Goal: Communication & Community: Answer question/provide support

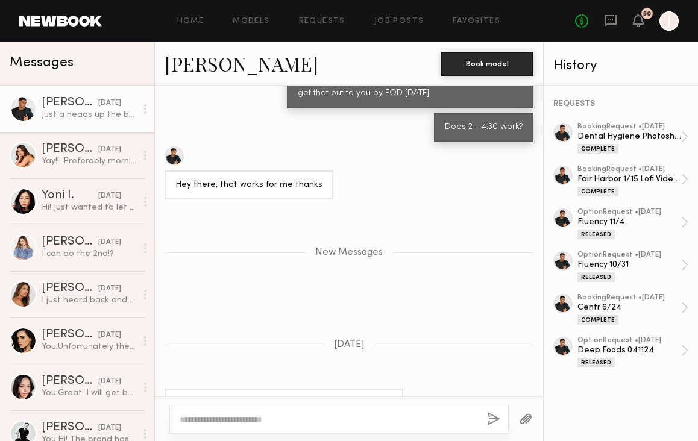
scroll to position [1159, 0]
click at [275, 422] on textarea at bounding box center [329, 420] width 298 height 12
type textarea "*"
type textarea "**********"
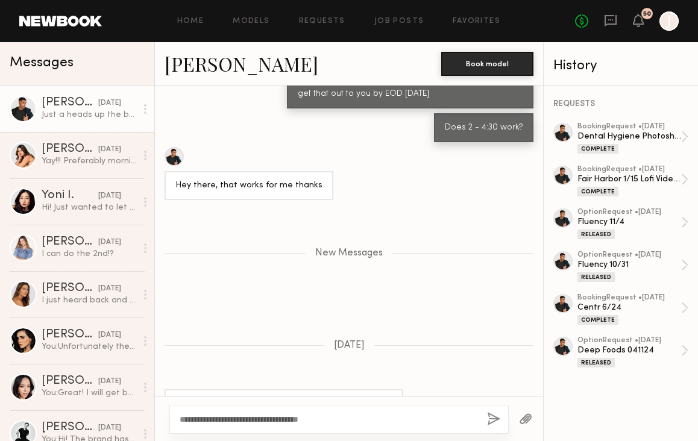
click at [491, 419] on button "button" at bounding box center [493, 420] width 13 height 15
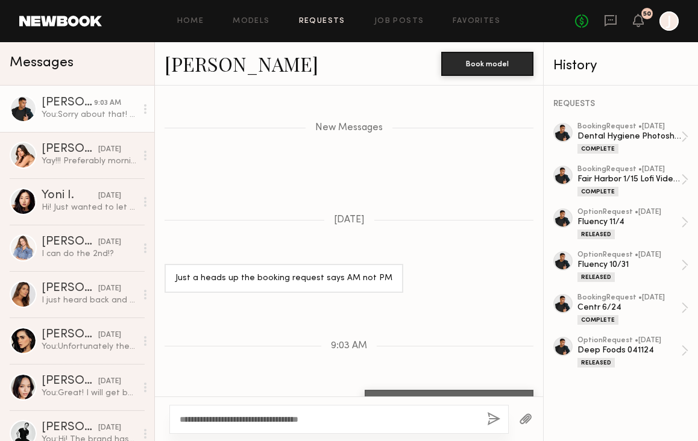
click at [316, 21] on link "Requests" at bounding box center [322, 21] width 46 height 8
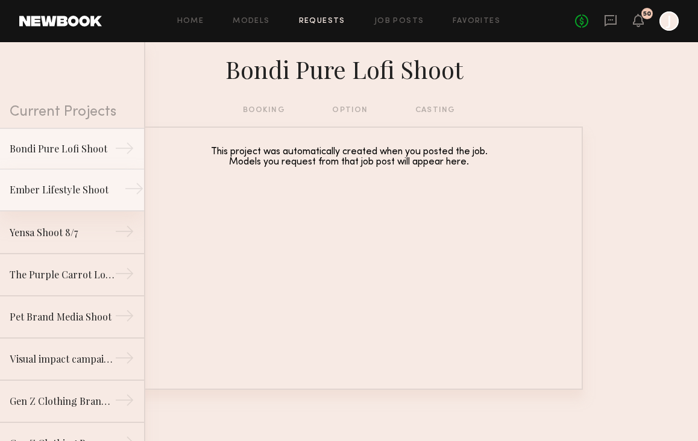
click at [75, 200] on link "Ember Lifestyle Shoot →" at bounding box center [72, 190] width 144 height 42
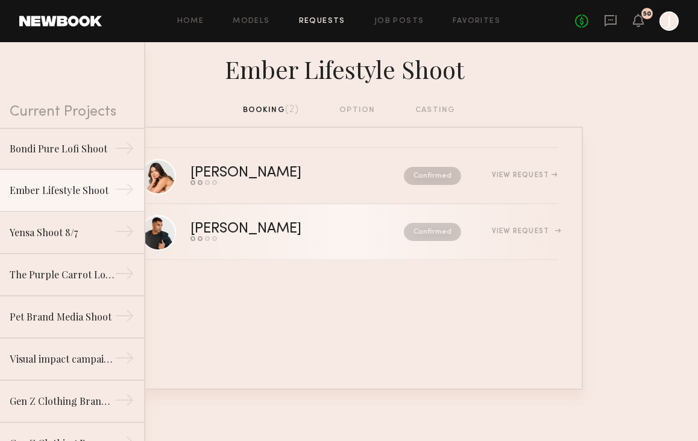
click at [528, 226] on div "[PERSON_NAME] Send request Model response Review hours worked Pay model Confirm…" at bounding box center [374, 232] width 367 height 19
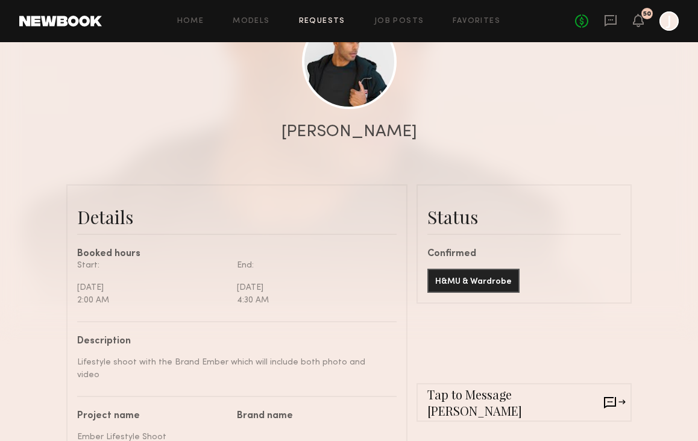
scroll to position [162, 0]
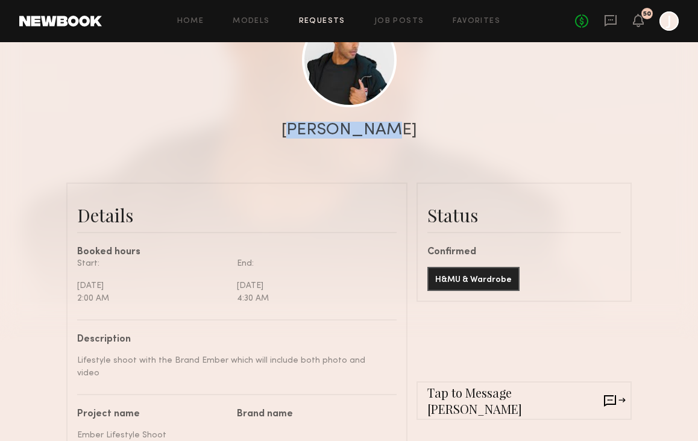
drag, startPoint x: 309, startPoint y: 129, endPoint x: 419, endPoint y: 130, distance: 109.8
click at [419, 130] on div "[PERSON_NAME]" at bounding box center [349, 130] width 698 height 17
copy div "[PERSON_NAME]"
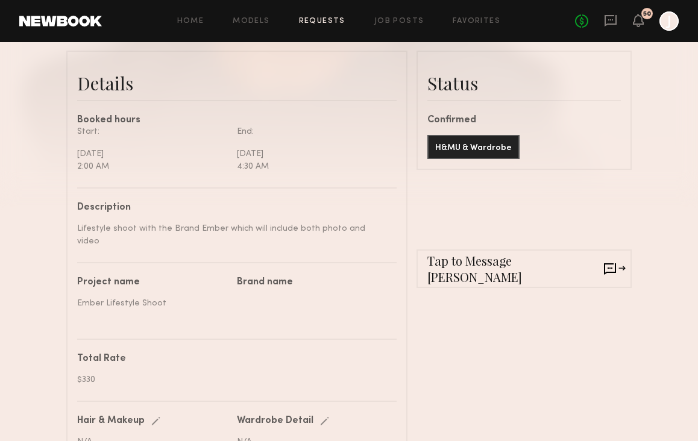
scroll to position [314, 0]
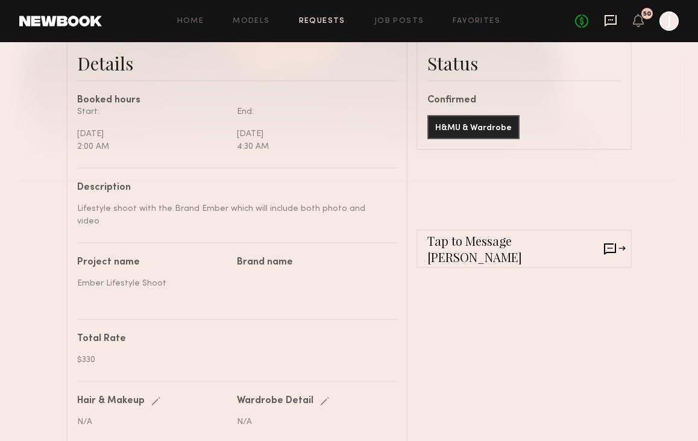
click at [616, 20] on icon at bounding box center [611, 20] width 12 height 11
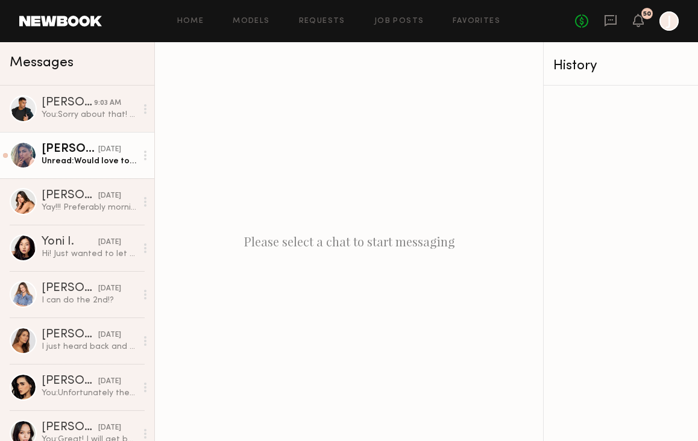
click at [77, 152] on div "[PERSON_NAME]" at bounding box center [70, 150] width 57 height 12
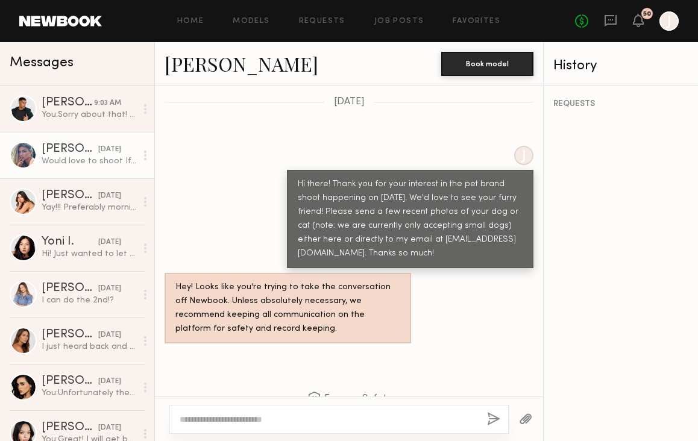
scroll to position [530, 0]
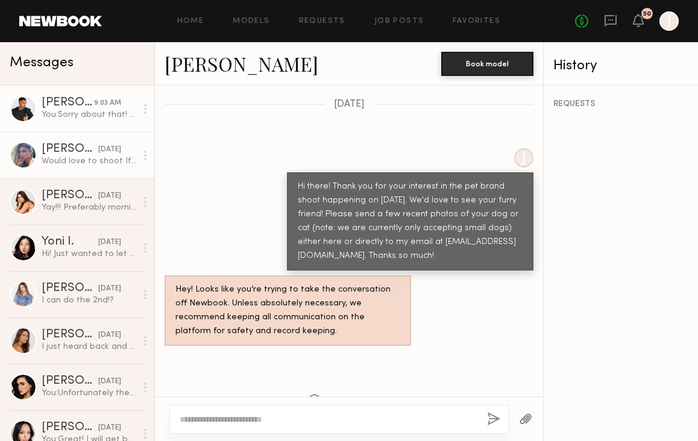
click at [81, 110] on div "You: Sorry about that! I'll get that changed" at bounding box center [89, 114] width 95 height 11
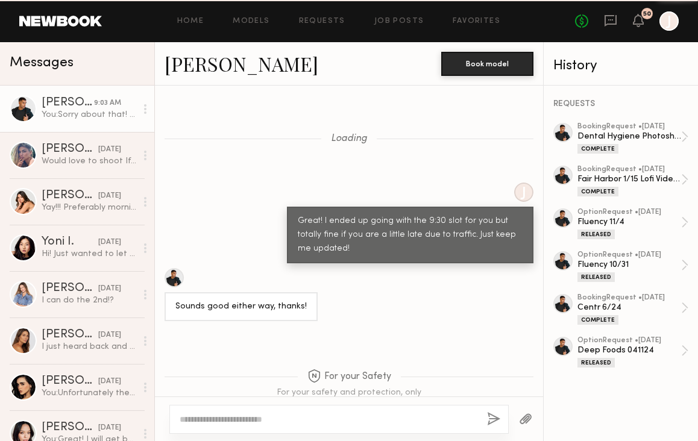
scroll to position [1192, 0]
